Goal: Information Seeking & Learning: Compare options

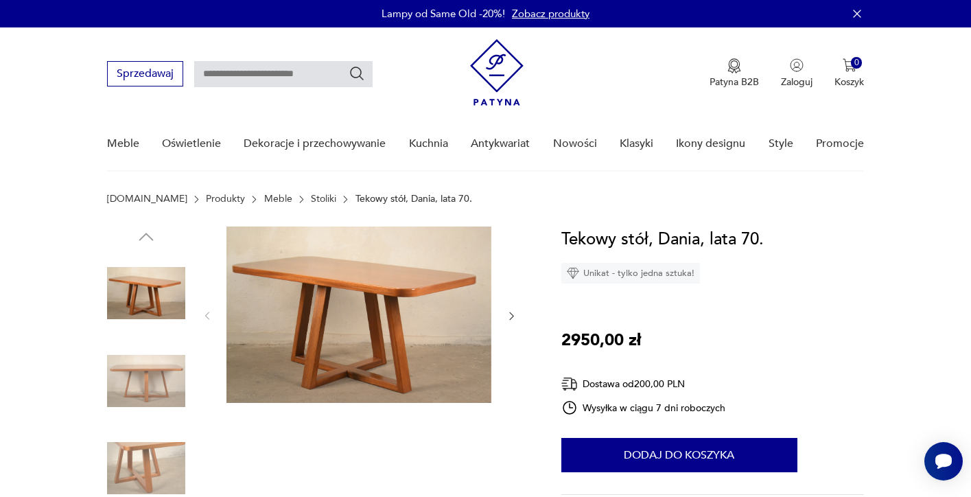
click at [311, 198] on link "Stoliki" at bounding box center [323, 199] width 25 height 11
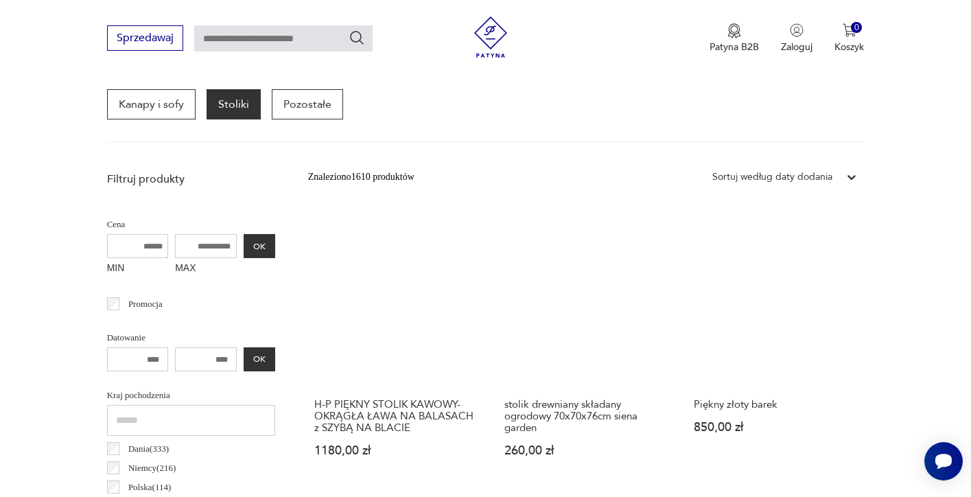
scroll to position [430, 0]
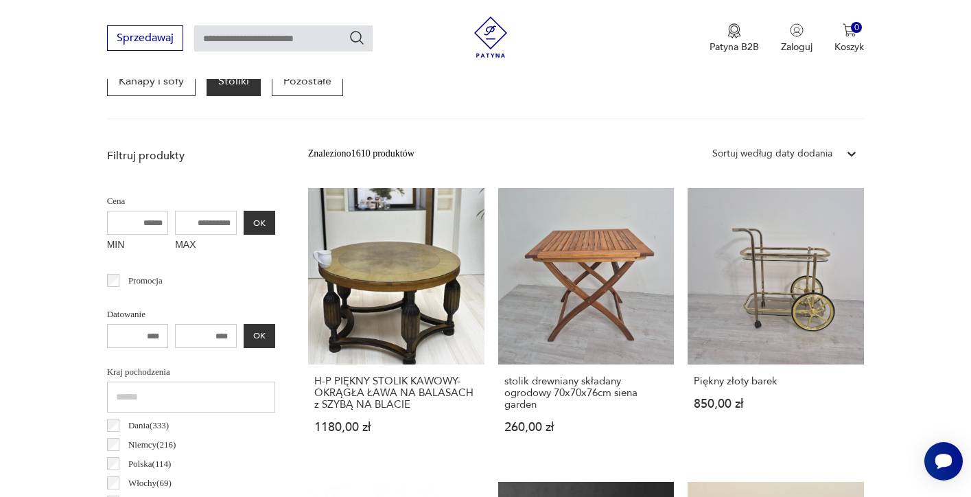
click at [837, 156] on div "Sortuj według daty dodania" at bounding box center [773, 154] width 134 height 18
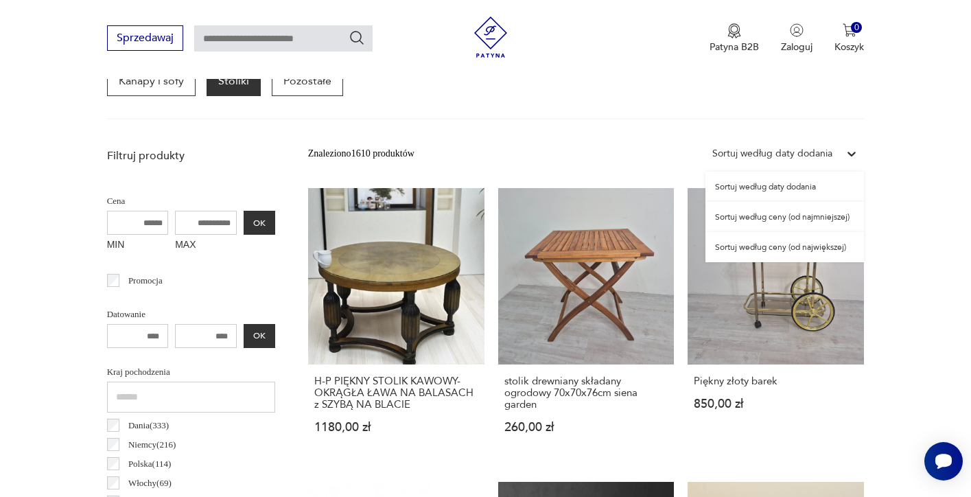
click at [822, 220] on div "Sortuj według ceny (od najmniejszej)" at bounding box center [785, 217] width 159 height 30
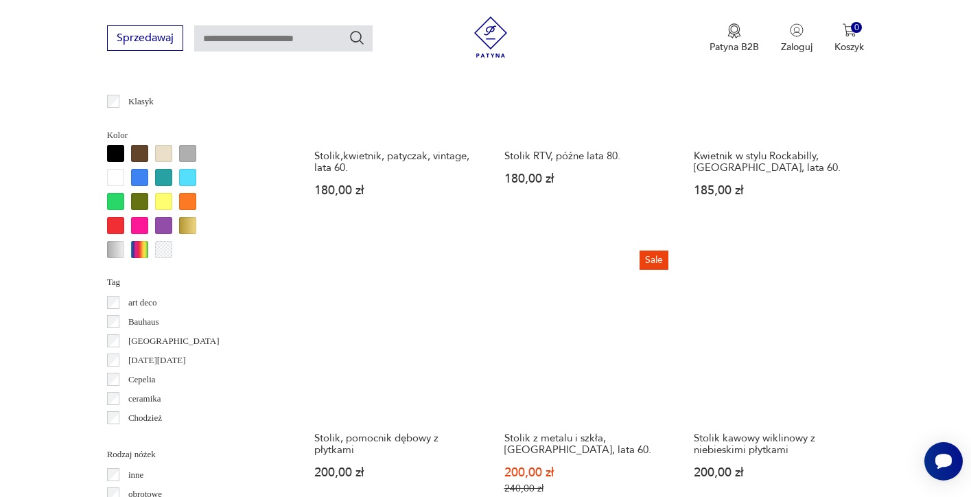
scroll to position [1228, 0]
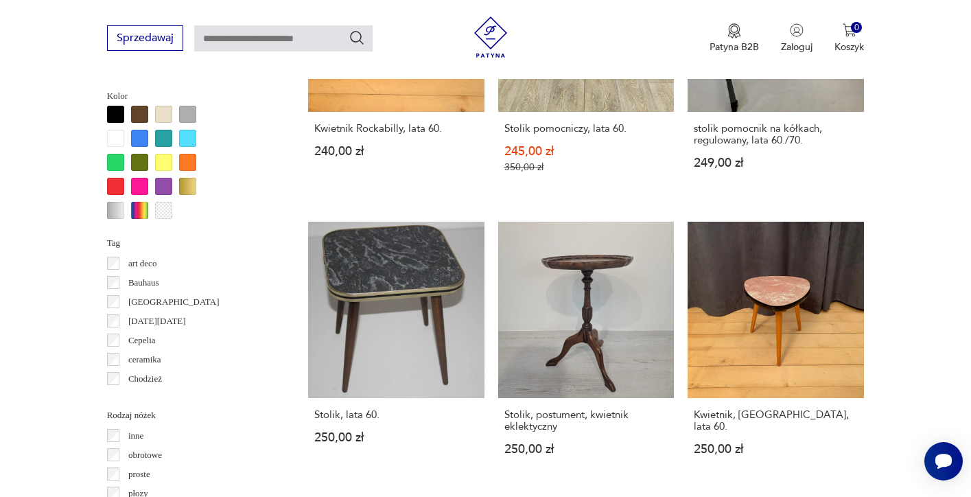
scroll to position [1299, 0]
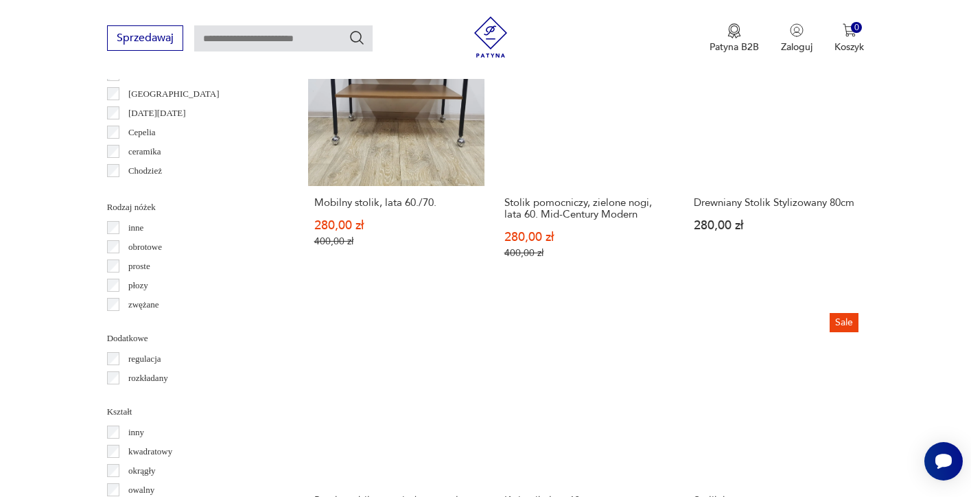
scroll to position [1488, 0]
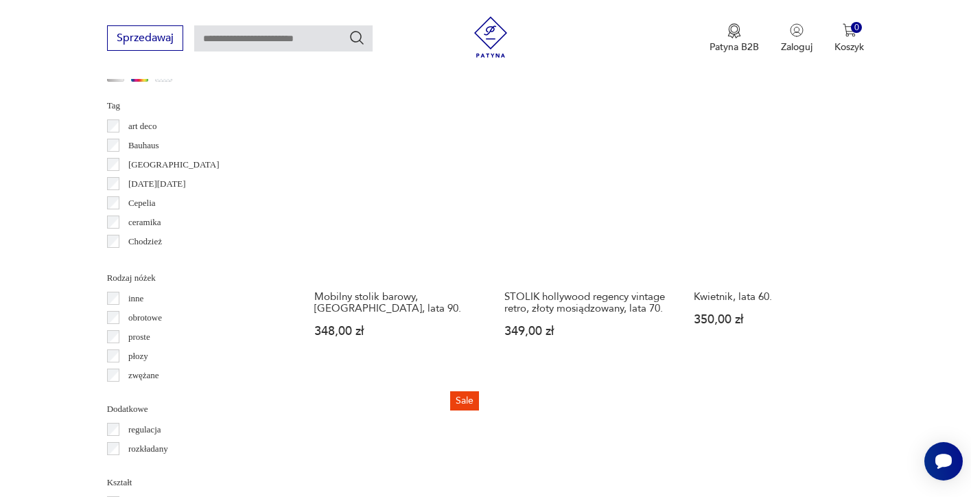
scroll to position [1521, 0]
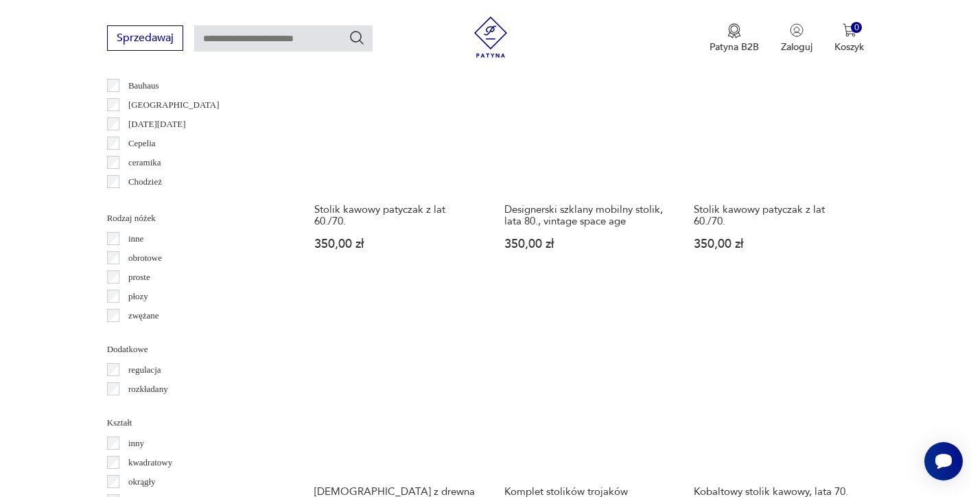
scroll to position [1467, 0]
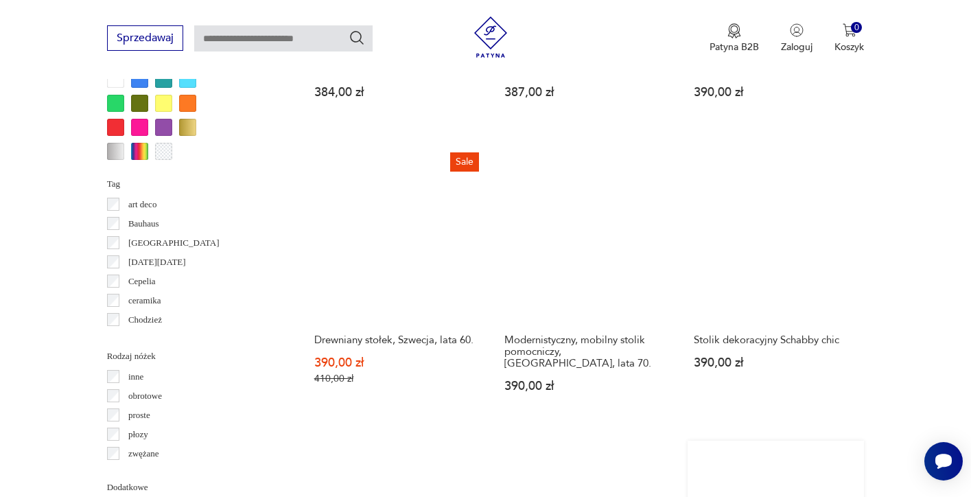
scroll to position [1323, 0]
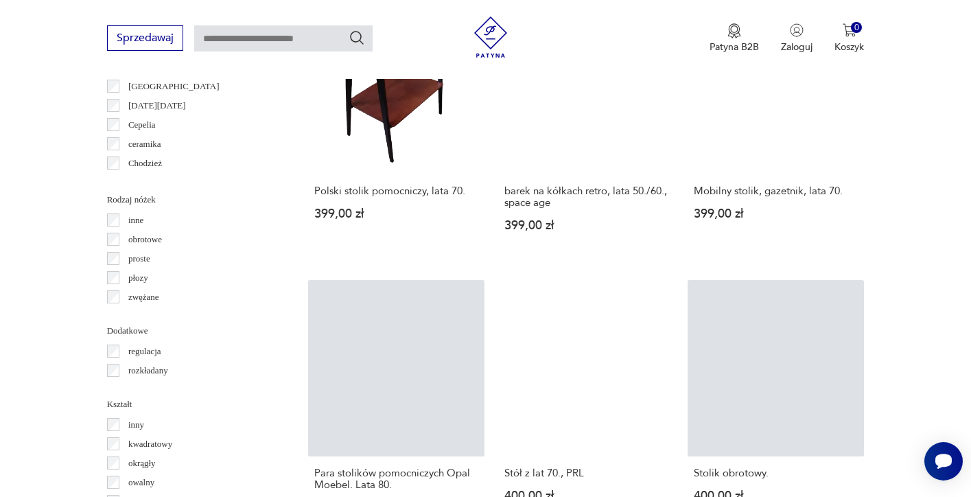
scroll to position [1522, 0]
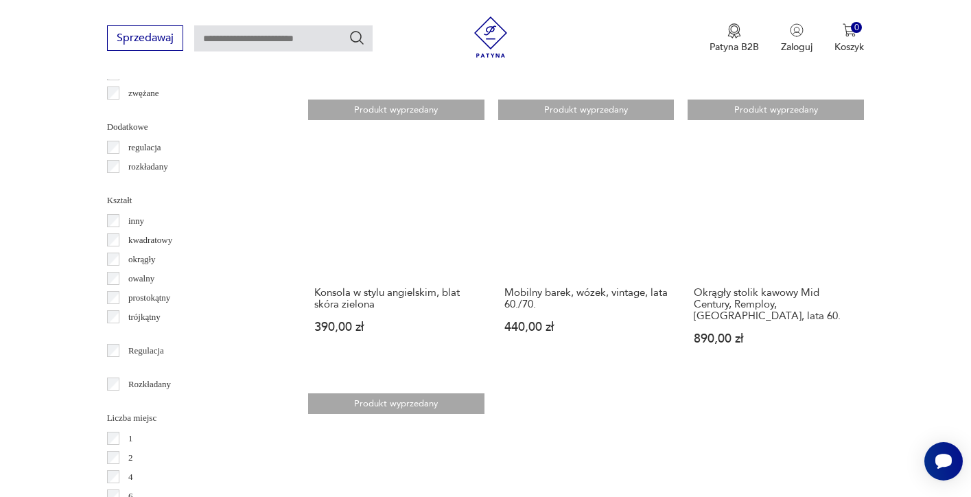
scroll to position [1519, 0]
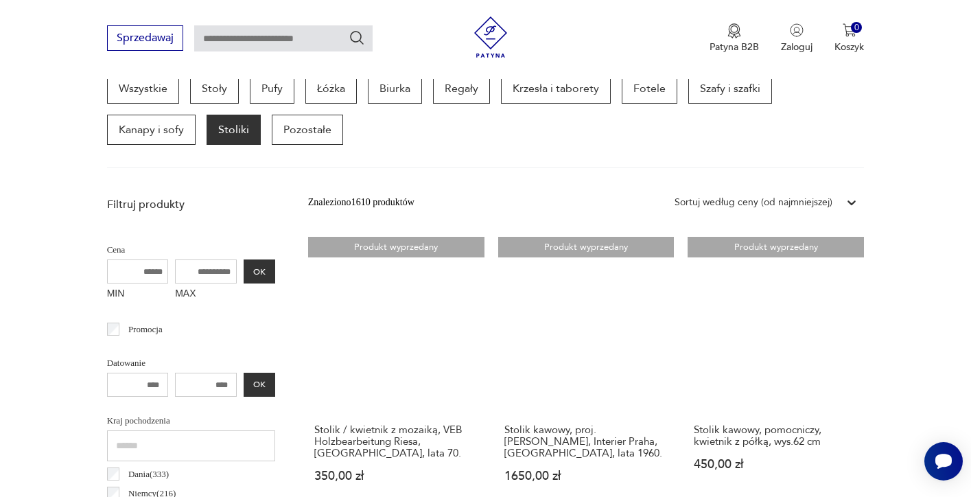
scroll to position [365, 0]
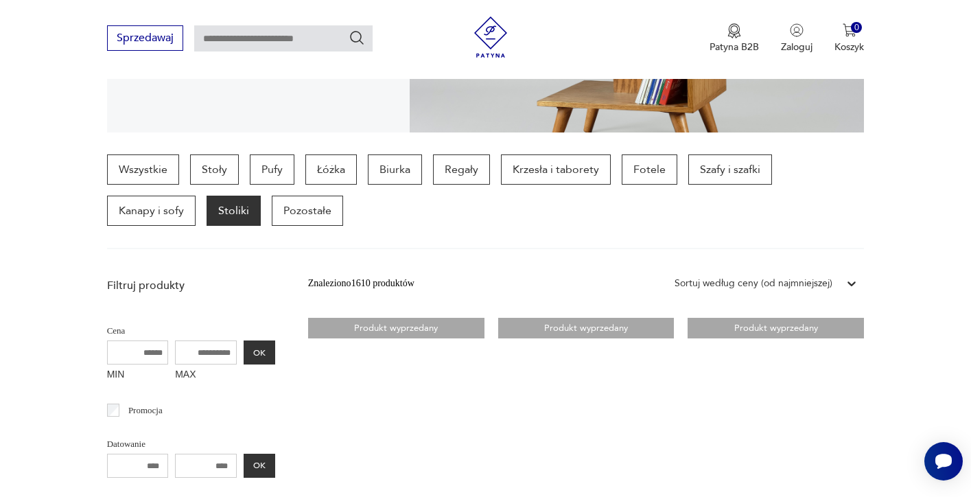
scroll to position [291, 0]
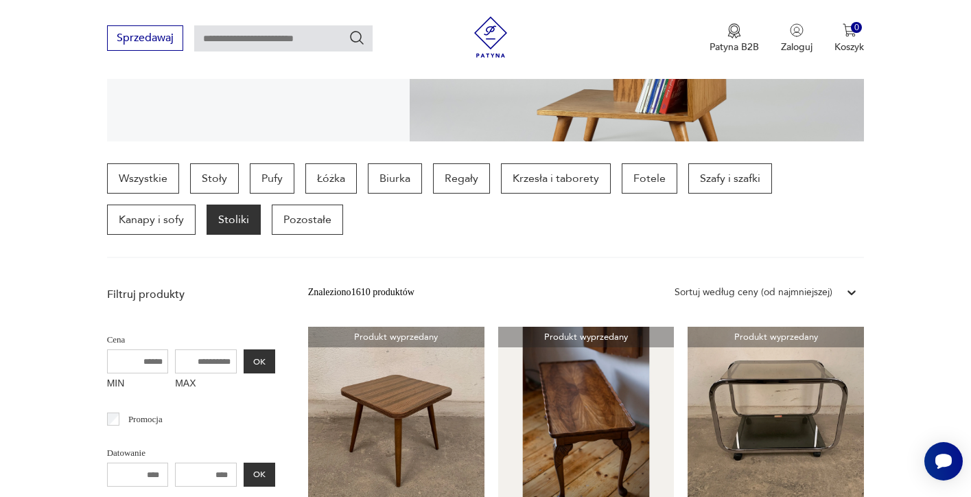
click at [248, 216] on p "Stoliki" at bounding box center [234, 220] width 54 height 30
click at [216, 179] on p "Stoły" at bounding box center [214, 178] width 49 height 30
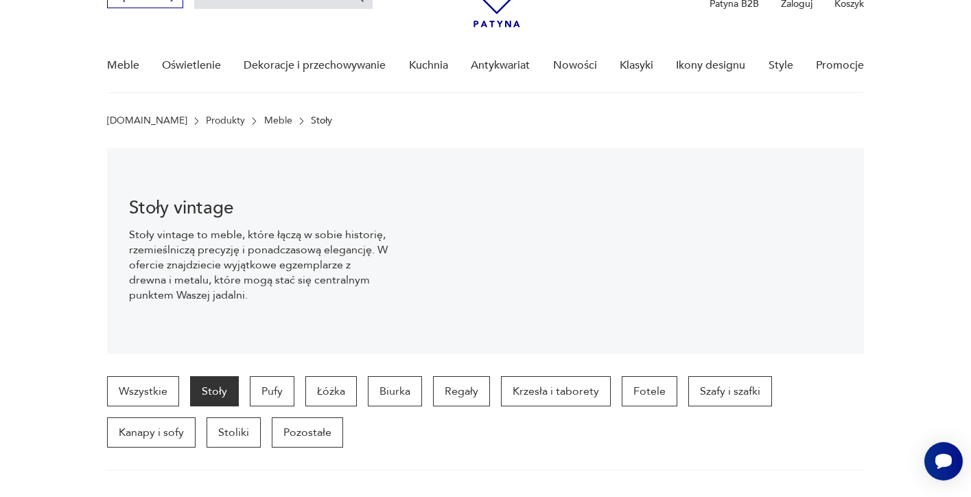
scroll to position [53, 0]
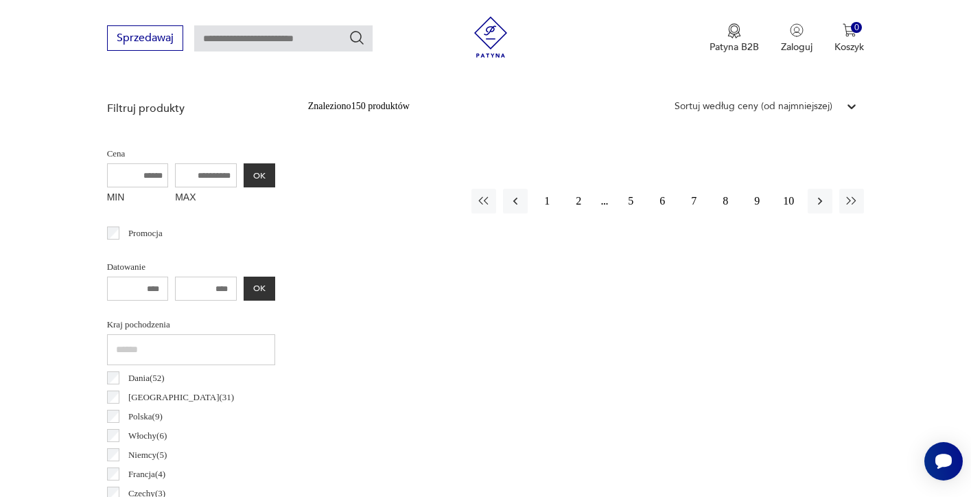
scroll to position [423, 0]
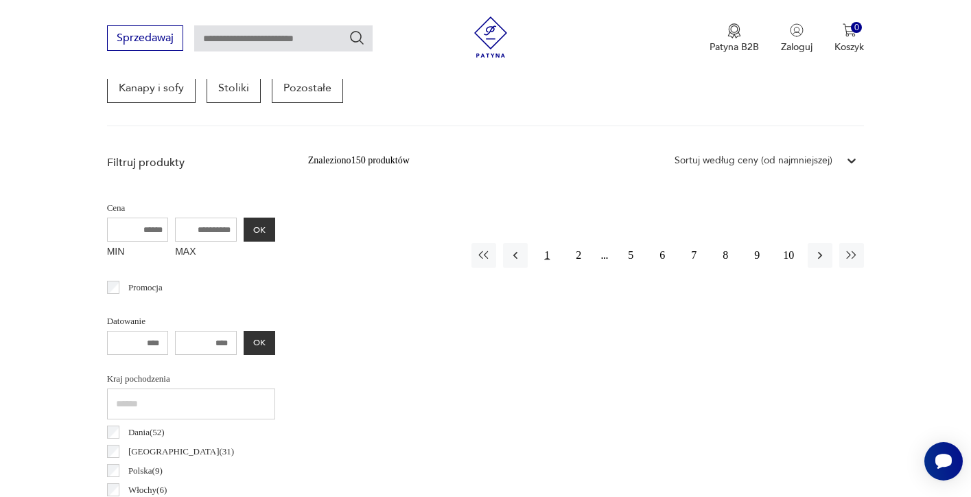
click at [553, 243] on button "1" at bounding box center [547, 255] width 25 height 25
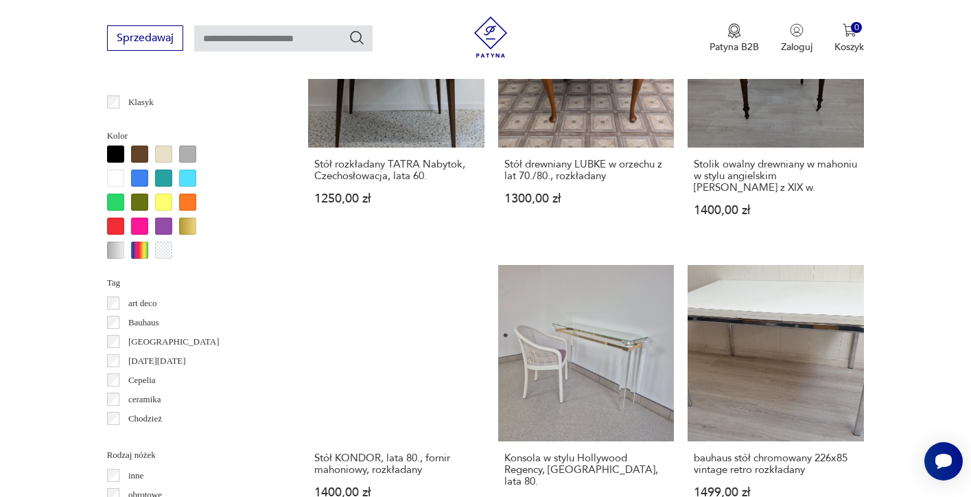
scroll to position [1267, 0]
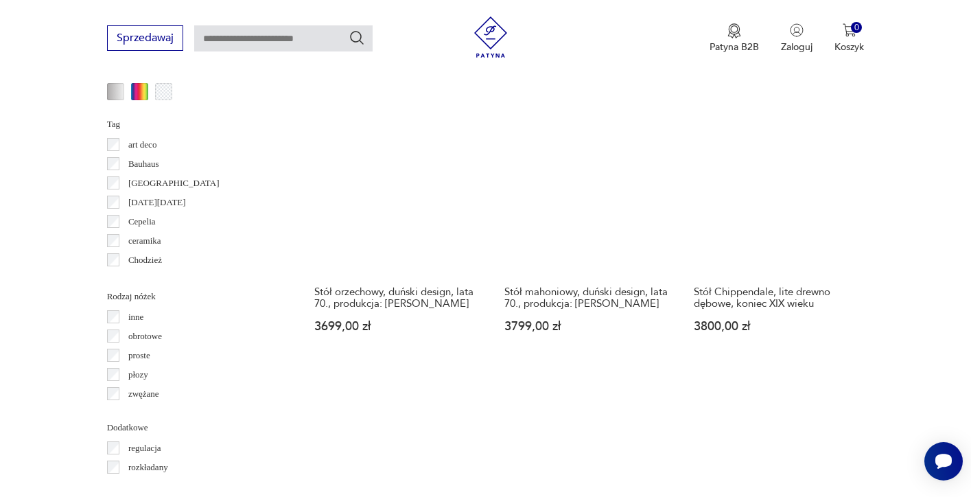
scroll to position [1385, 0]
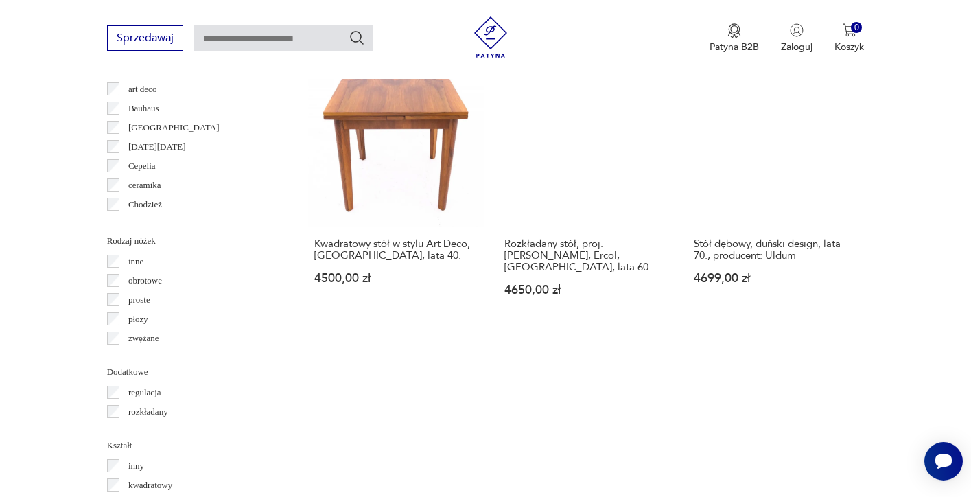
scroll to position [1438, 0]
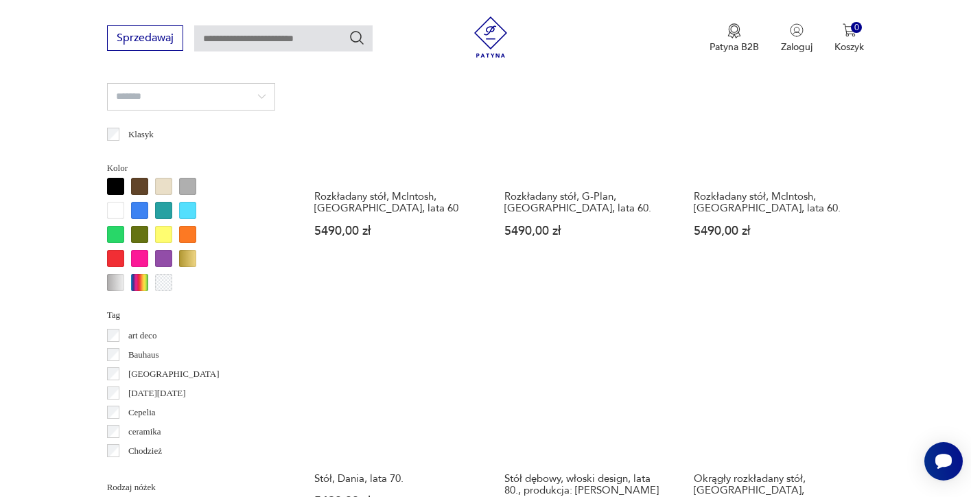
scroll to position [1192, 0]
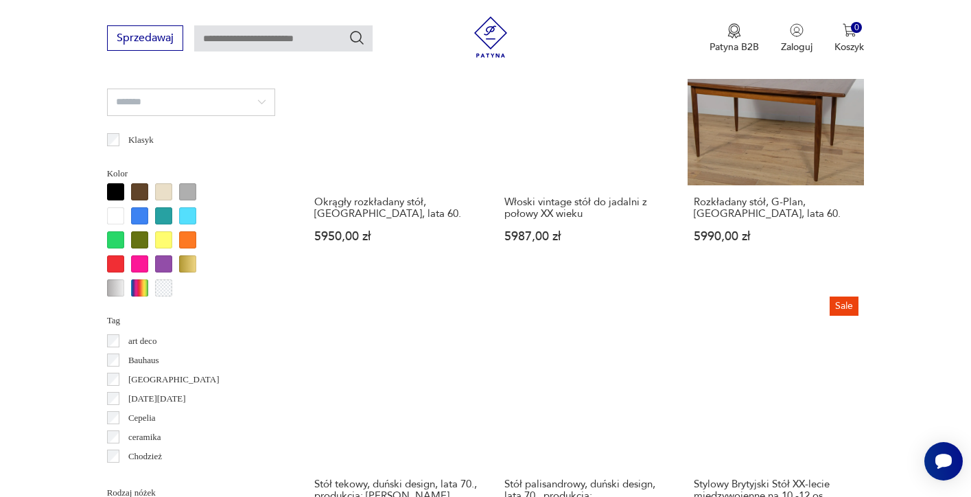
scroll to position [1230, 0]
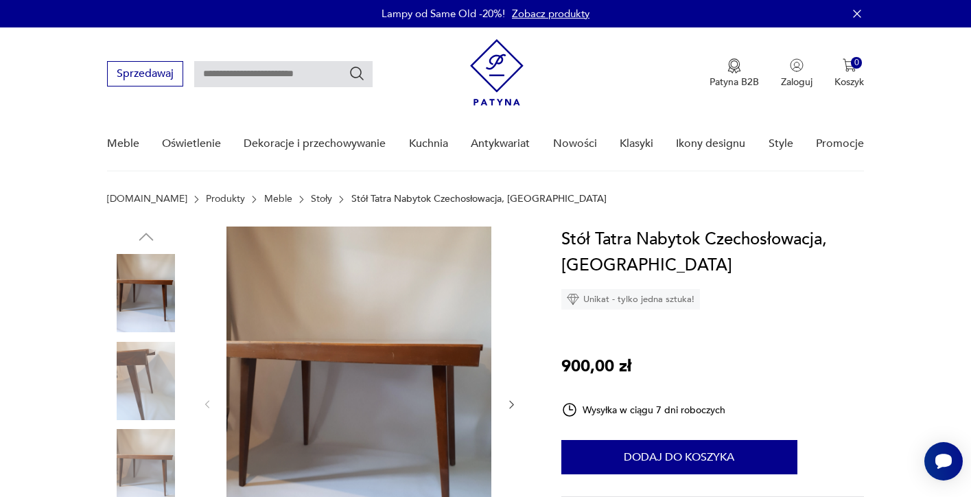
click at [509, 403] on icon "button" at bounding box center [512, 405] width 12 height 12
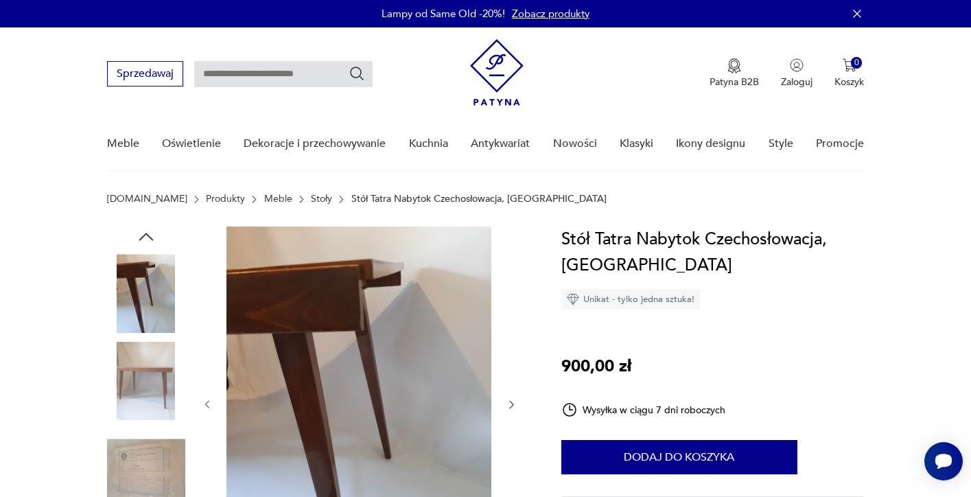
click at [509, 404] on icon "button" at bounding box center [512, 405] width 12 height 12
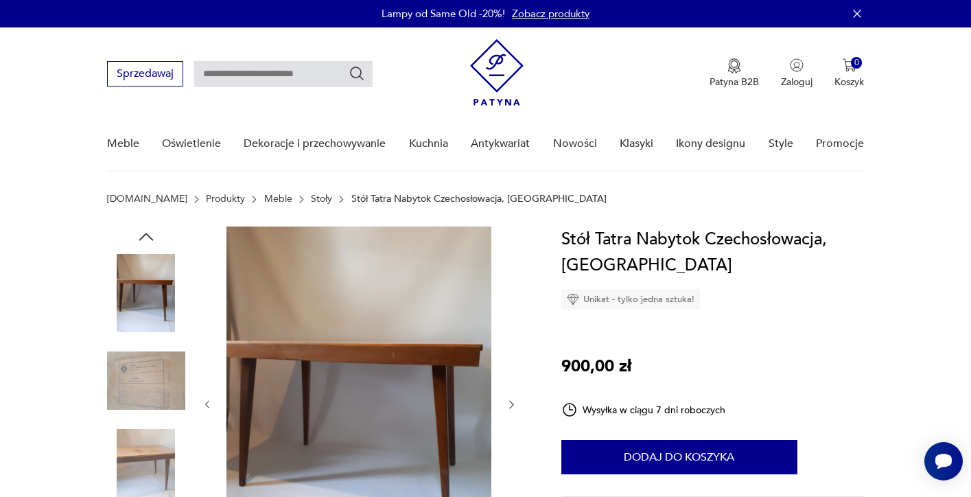
click at [509, 404] on icon "button" at bounding box center [512, 405] width 12 height 12
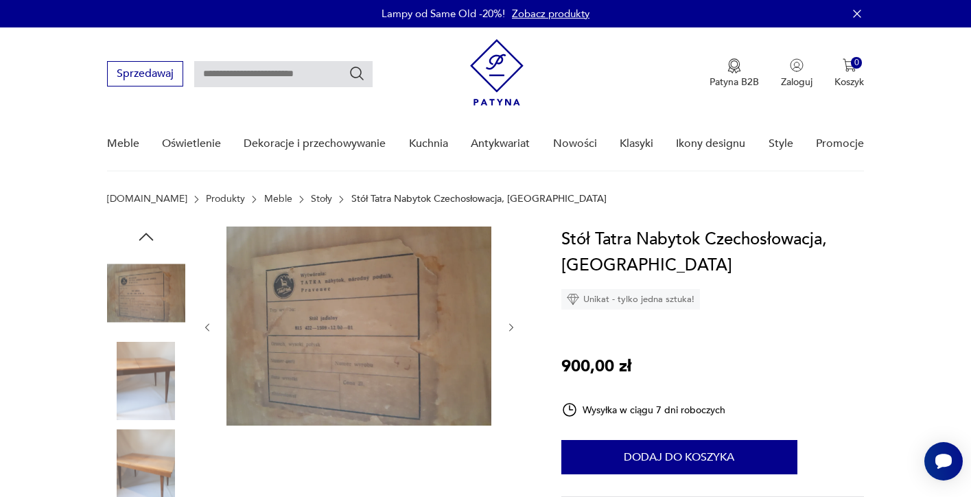
click at [509, 404] on div at bounding box center [360, 328] width 316 height 202
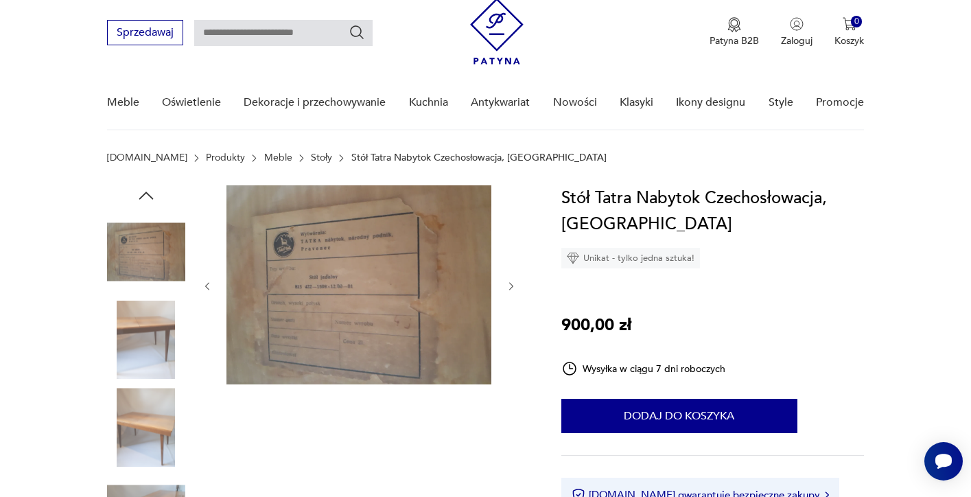
scroll to position [146, 0]
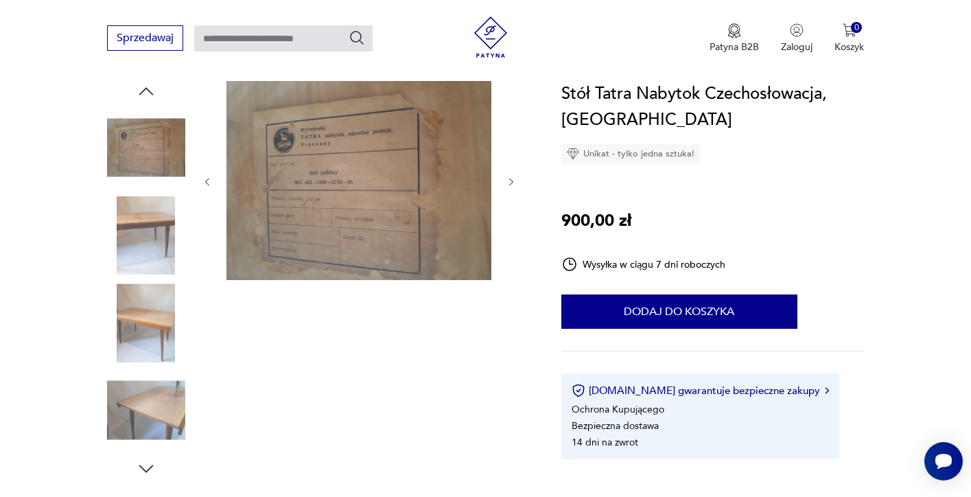
click at [135, 351] on img at bounding box center [146, 323] width 78 height 78
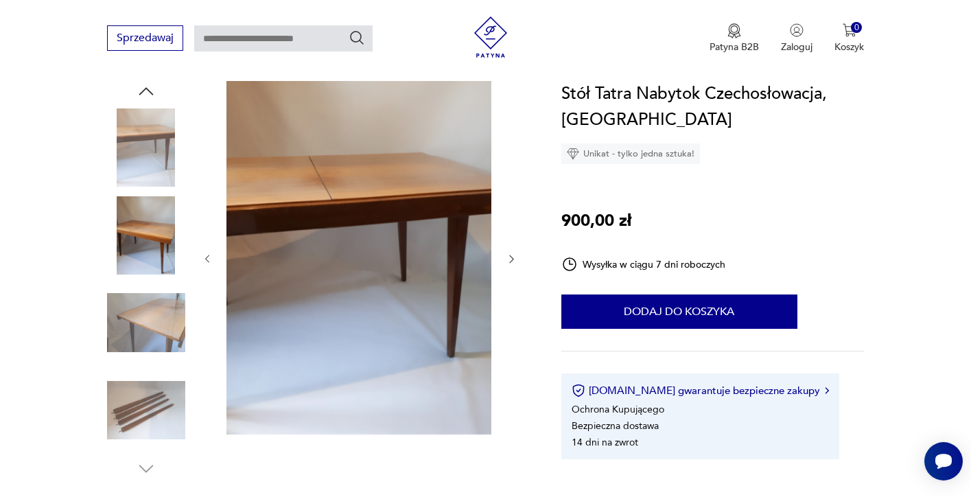
click at [151, 373] on img at bounding box center [146, 410] width 78 height 78
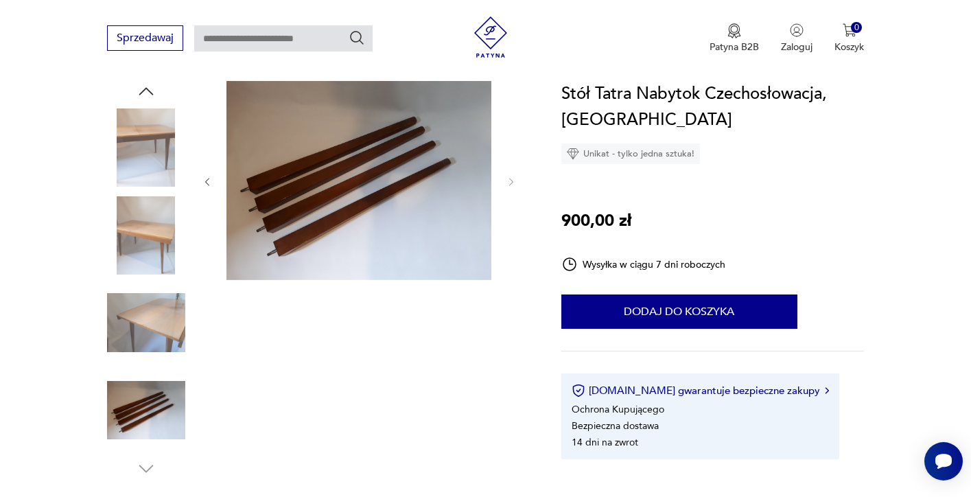
click at [157, 395] on img at bounding box center [146, 410] width 78 height 78
click at [157, 309] on img at bounding box center [146, 323] width 78 height 78
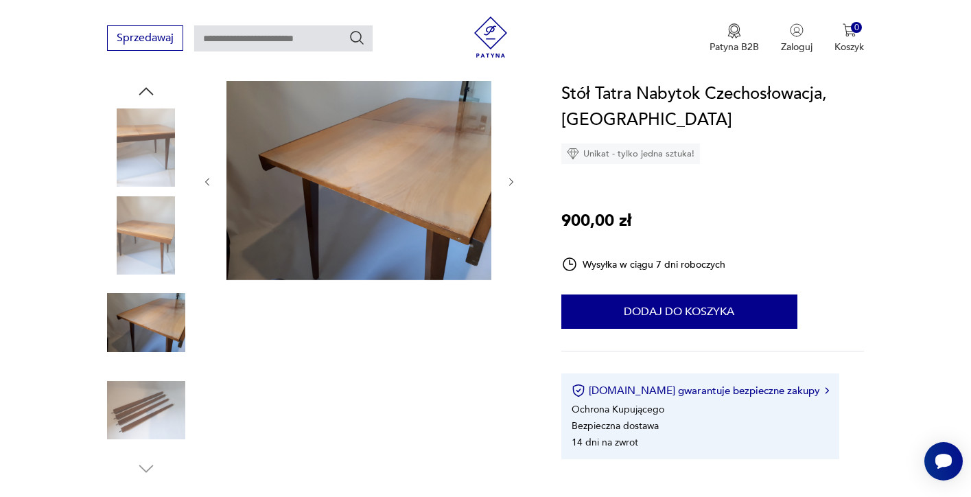
scroll to position [116, 0]
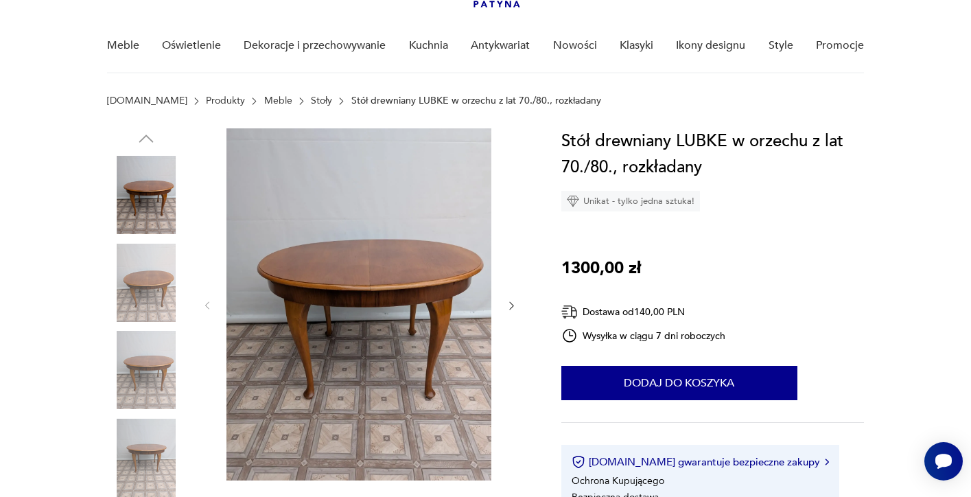
scroll to position [154, 0]
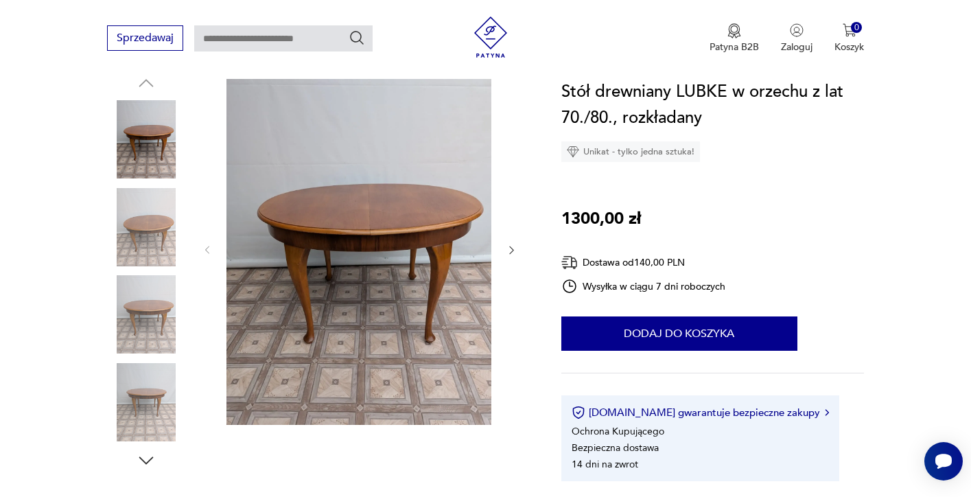
click at [514, 250] on icon "button" at bounding box center [512, 250] width 12 height 12
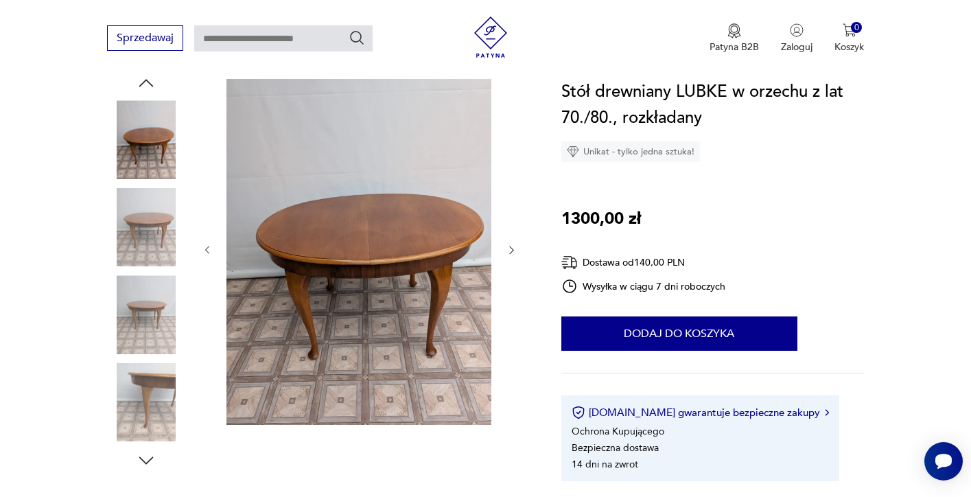
click at [514, 251] on icon "button" at bounding box center [512, 250] width 12 height 12
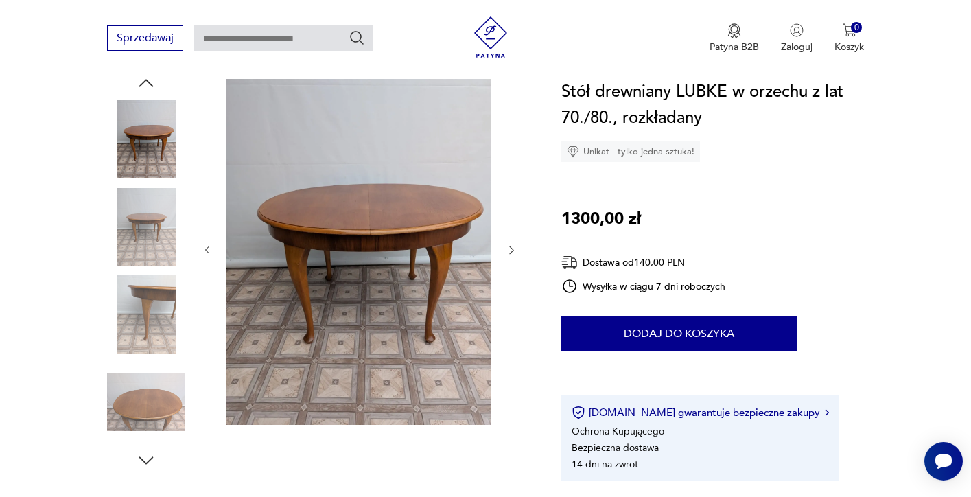
click at [514, 251] on icon "button" at bounding box center [512, 250] width 12 height 12
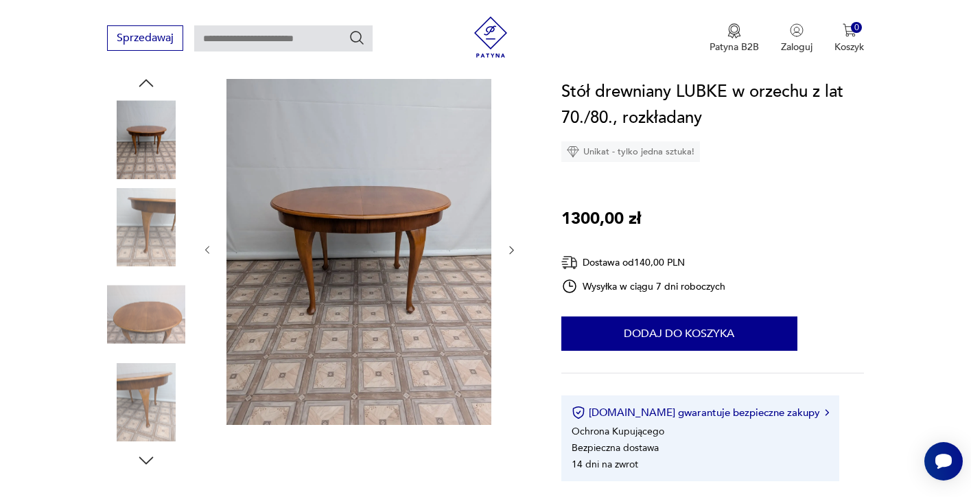
click at [514, 251] on icon "button" at bounding box center [512, 250] width 12 height 12
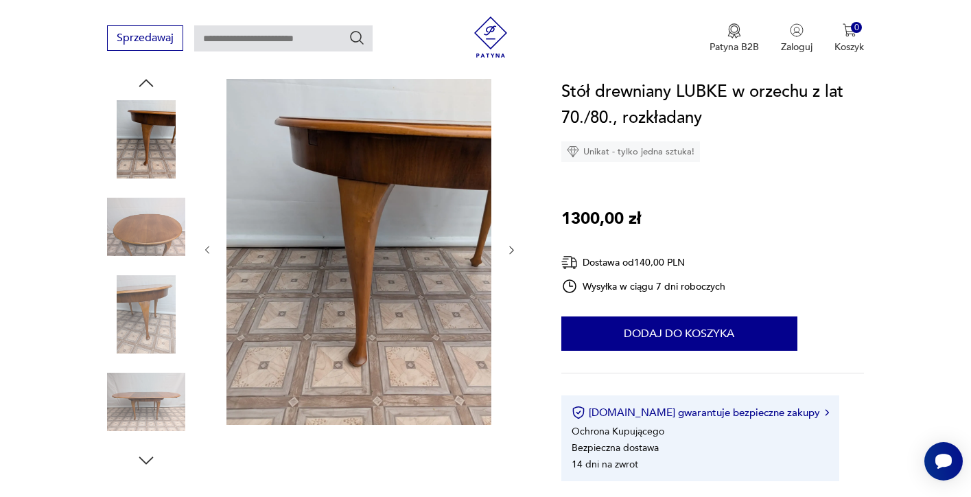
click at [514, 251] on icon "button" at bounding box center [512, 250] width 12 height 12
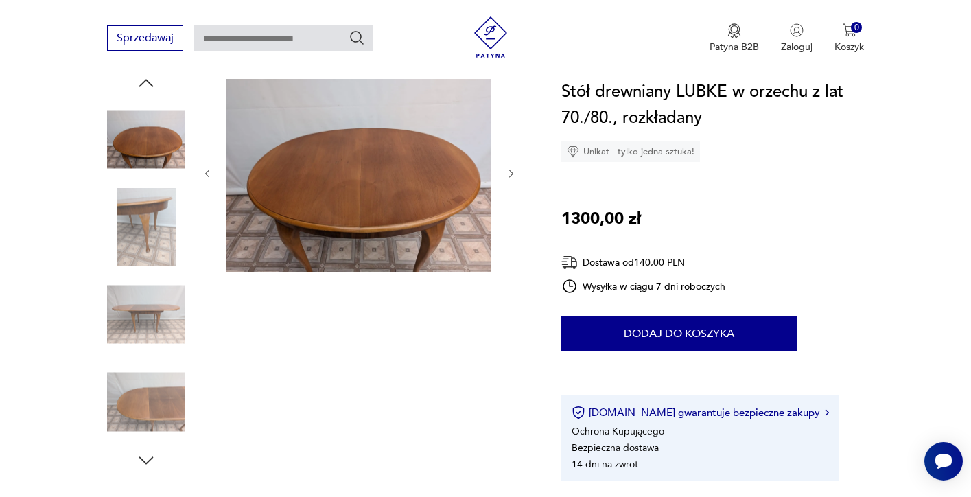
click at [514, 251] on div at bounding box center [360, 174] width 316 height 202
click at [508, 168] on icon "button" at bounding box center [512, 174] width 12 height 12
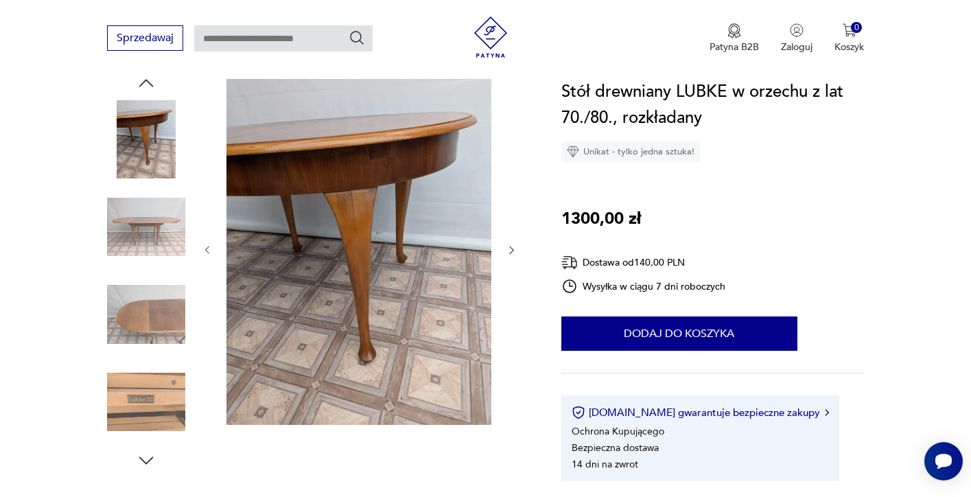
click at [509, 169] on div at bounding box center [360, 250] width 316 height 355
click at [516, 244] on icon "button" at bounding box center [512, 250] width 12 height 12
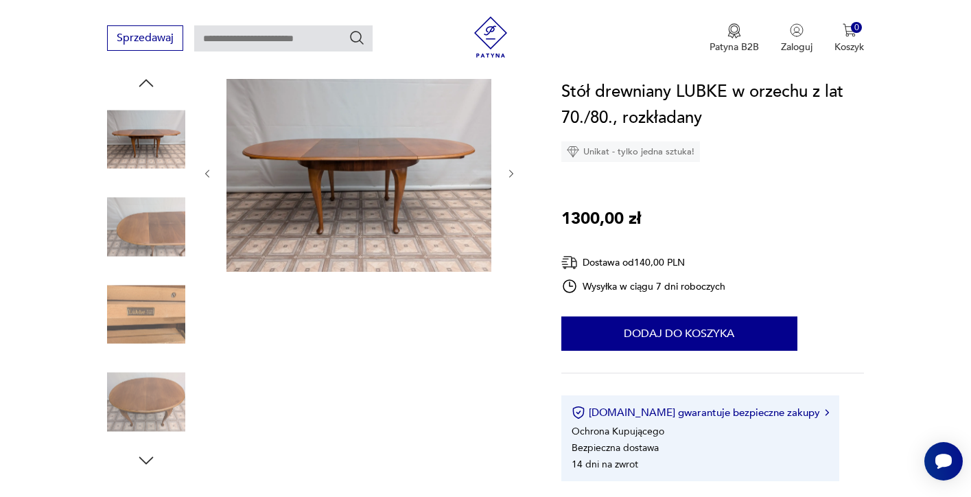
click at [515, 249] on div at bounding box center [360, 174] width 316 height 202
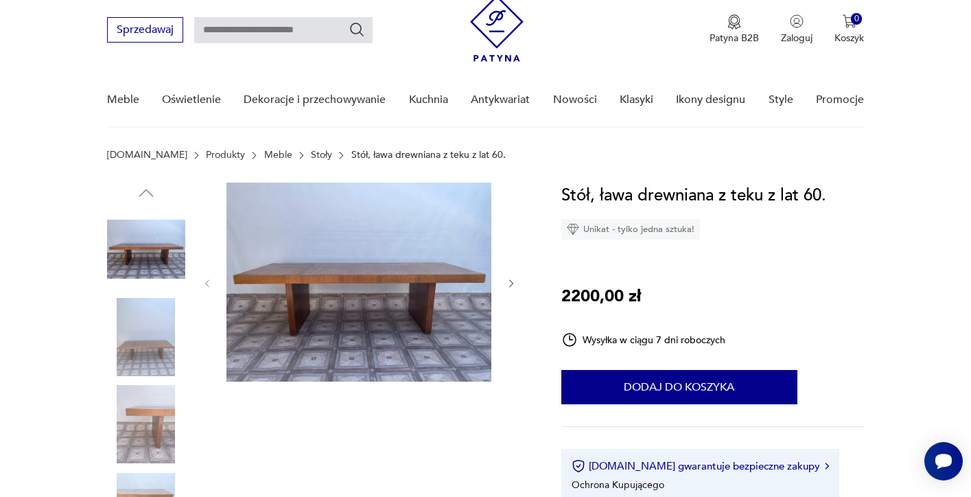
scroll to position [45, 0]
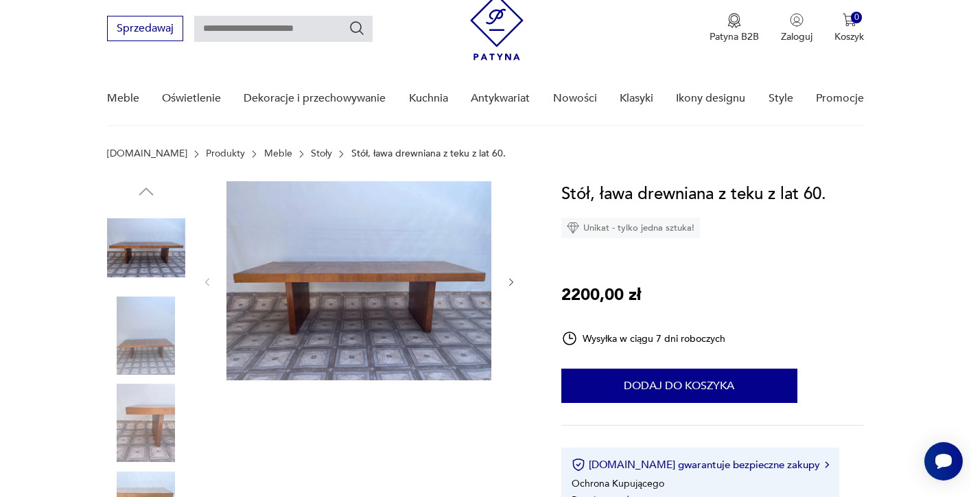
click at [511, 284] on icon "button" at bounding box center [511, 282] width 4 height 8
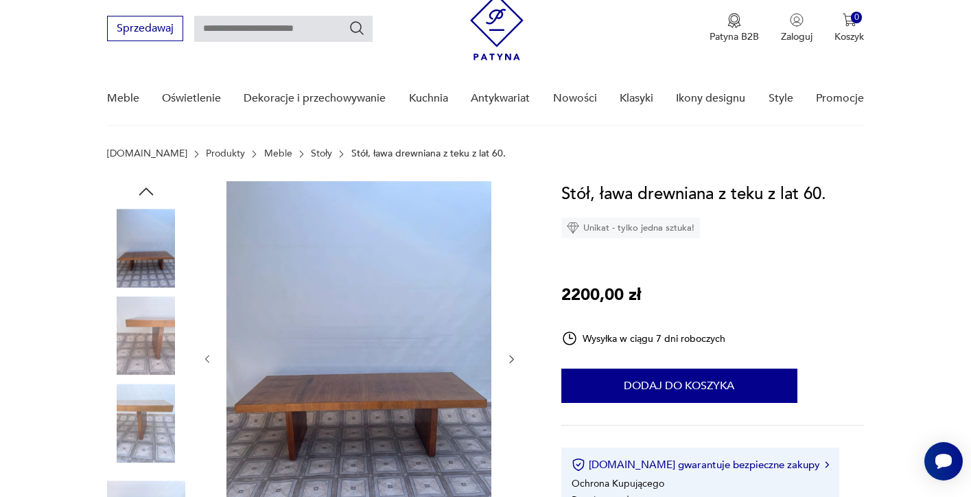
click at [511, 285] on div at bounding box center [360, 359] width 316 height 356
click at [514, 344] on div at bounding box center [360, 359] width 316 height 356
click at [514, 361] on icon "button" at bounding box center [512, 360] width 12 height 12
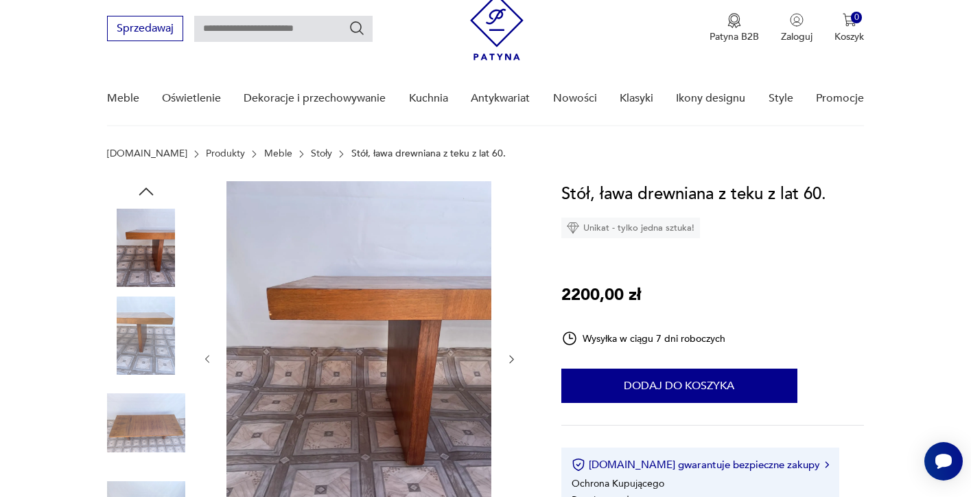
click at [514, 361] on icon "button" at bounding box center [512, 360] width 12 height 12
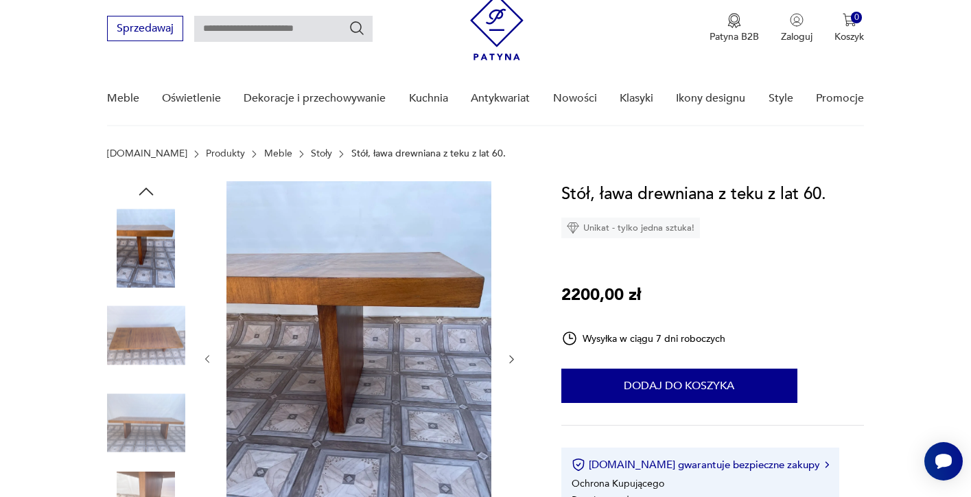
click at [514, 361] on icon "button" at bounding box center [512, 360] width 12 height 12
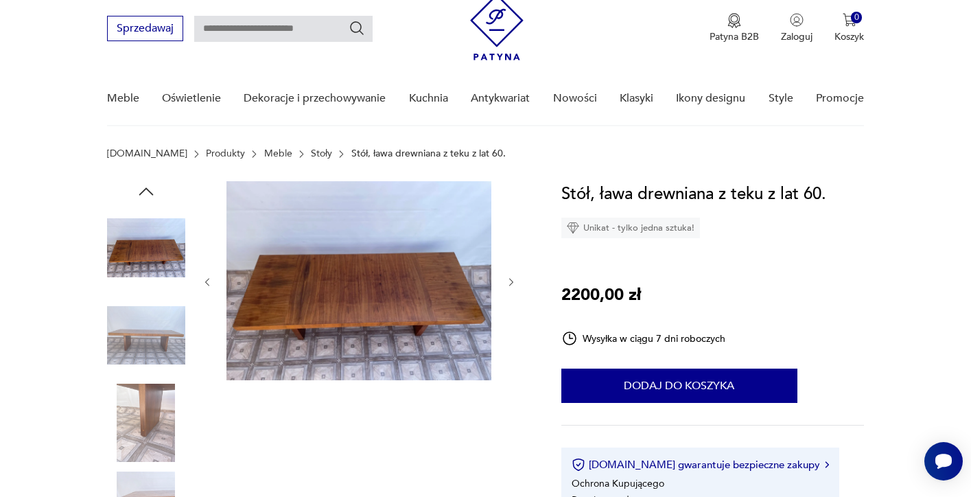
click at [514, 361] on div at bounding box center [360, 282] width 316 height 202
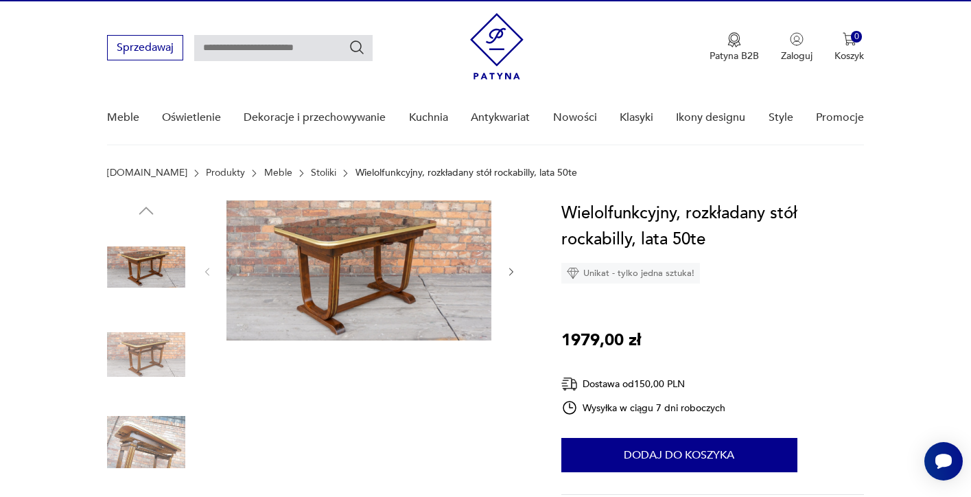
scroll to position [28, 0]
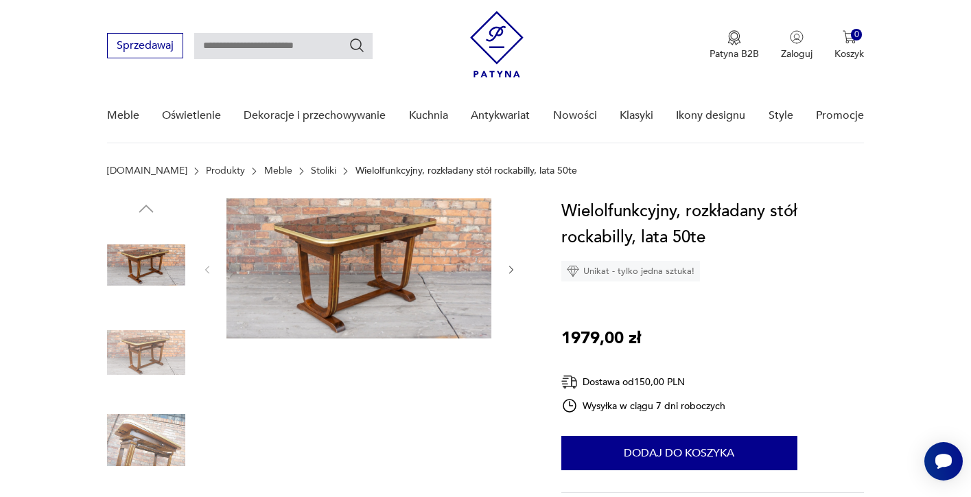
click at [512, 279] on div at bounding box center [360, 269] width 316 height 143
click at [508, 273] on icon "button" at bounding box center [512, 270] width 12 height 12
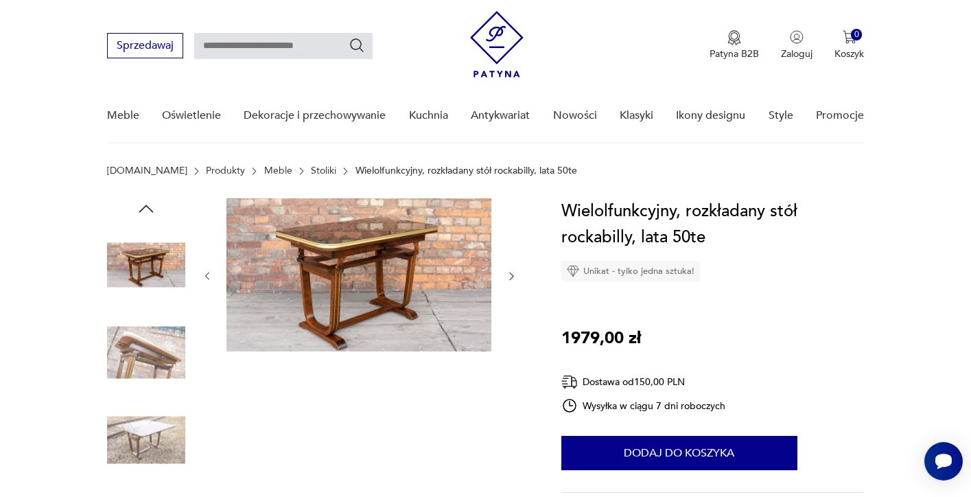
click at [508, 272] on icon "button" at bounding box center [512, 276] width 12 height 12
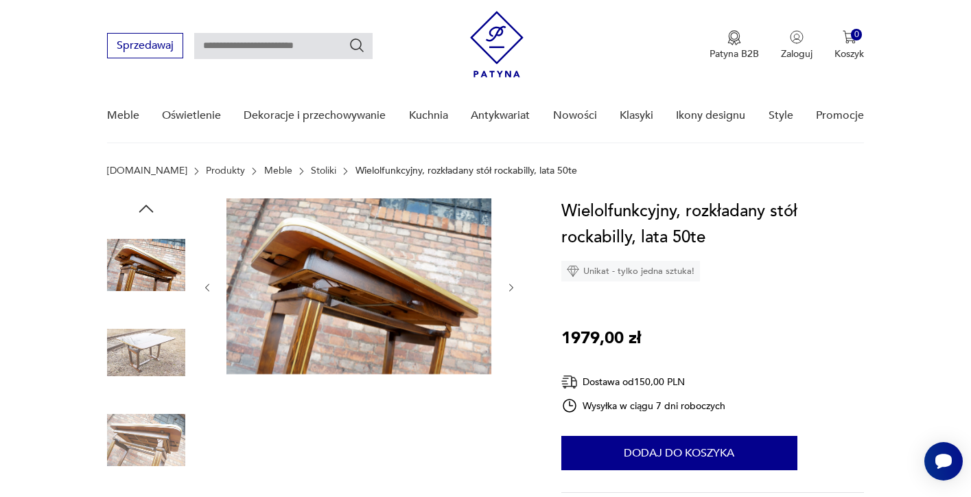
click at [508, 272] on div at bounding box center [360, 287] width 316 height 178
click at [511, 291] on icon "button" at bounding box center [512, 288] width 12 height 12
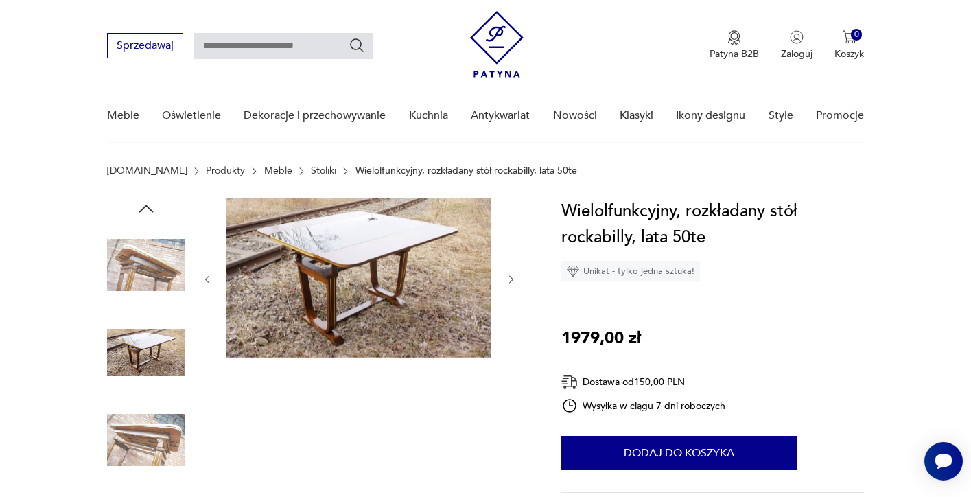
click at [511, 291] on div at bounding box center [360, 279] width 316 height 162
click at [509, 277] on icon "button" at bounding box center [512, 280] width 12 height 12
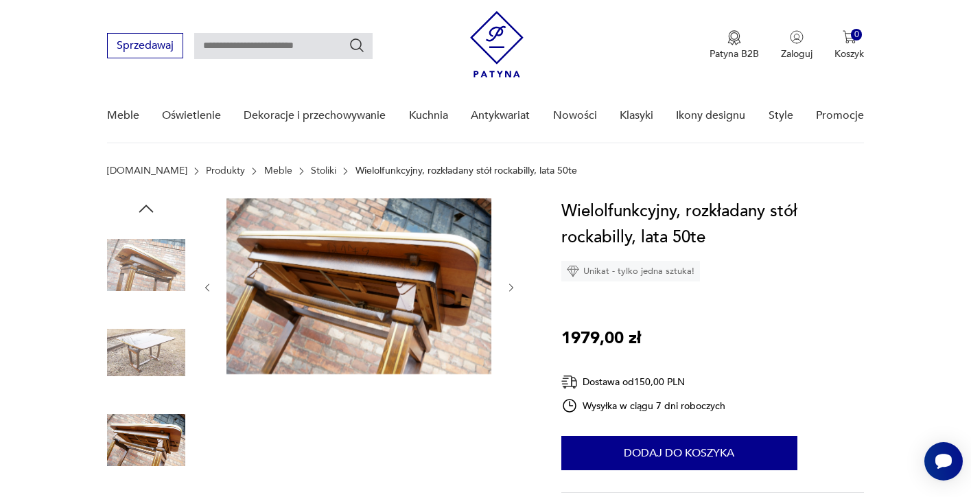
click at [509, 276] on div at bounding box center [360, 287] width 316 height 178
click at [512, 270] on div at bounding box center [360, 287] width 316 height 178
click at [516, 295] on div at bounding box center [360, 287] width 316 height 178
click at [511, 288] on icon "button" at bounding box center [512, 288] width 12 height 12
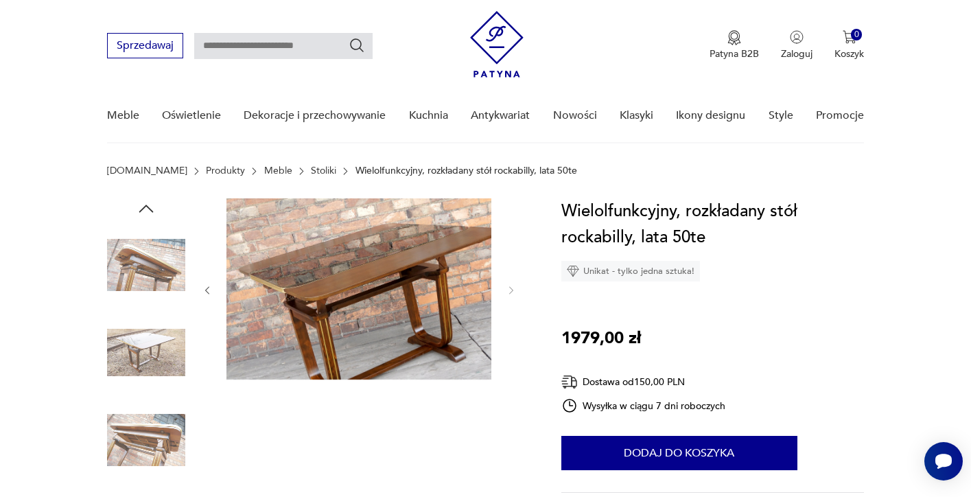
click at [511, 288] on icon "button" at bounding box center [512, 291] width 12 height 12
click at [509, 285] on icon "button" at bounding box center [512, 291] width 12 height 12
